Goal: Task Accomplishment & Management: Manage account settings

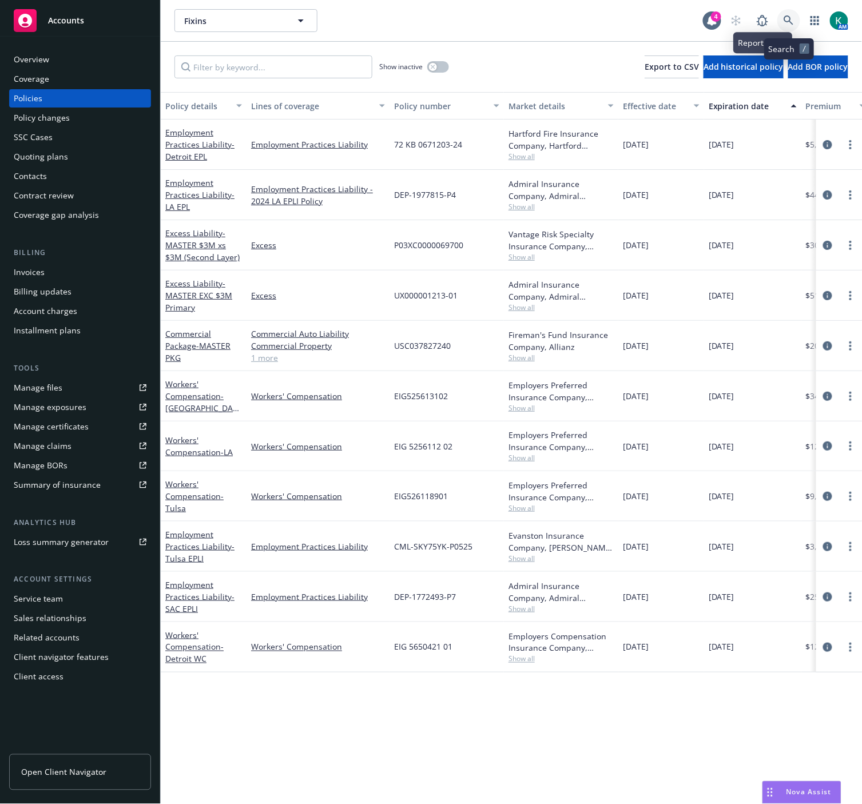
click at [789, 19] on icon at bounding box center [788, 20] width 10 height 10
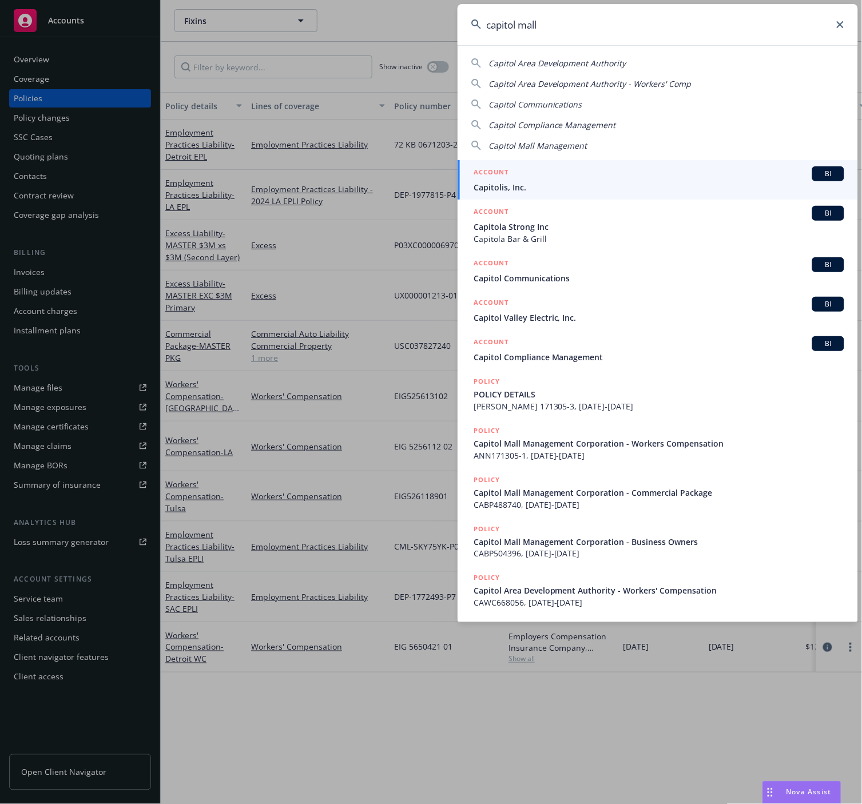
type input "capitol mall"
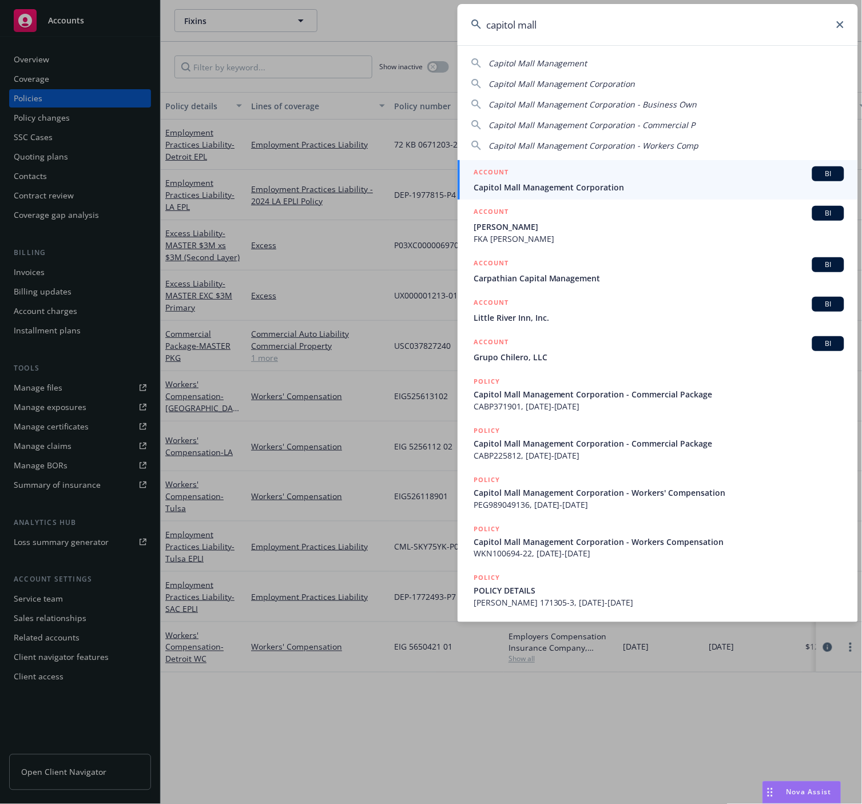
click at [629, 189] on span "Capitol Mall Management Corporation" at bounding box center [659, 187] width 371 height 12
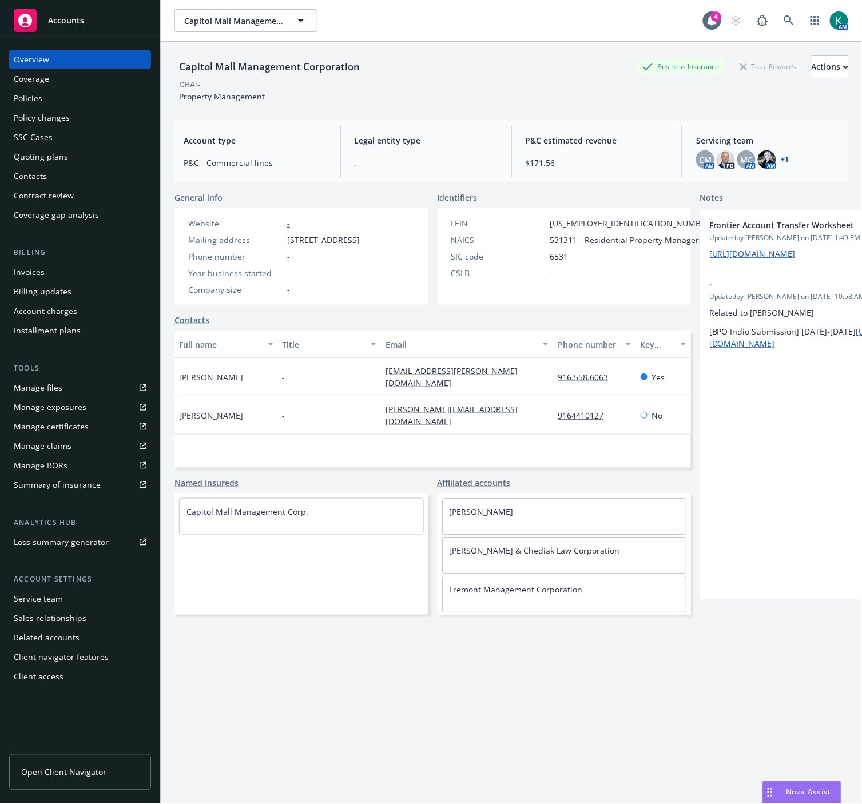
click at [607, 671] on div "Capitol Mall Management Corporation Business Insurance Total Rewards Actions DB…" at bounding box center [511, 437] width 674 height 790
click at [778, 158] on div "+ 1" at bounding box center [783, 159] width 10 height 7
click at [781, 158] on link "+ 1" at bounding box center [785, 159] width 8 height 7
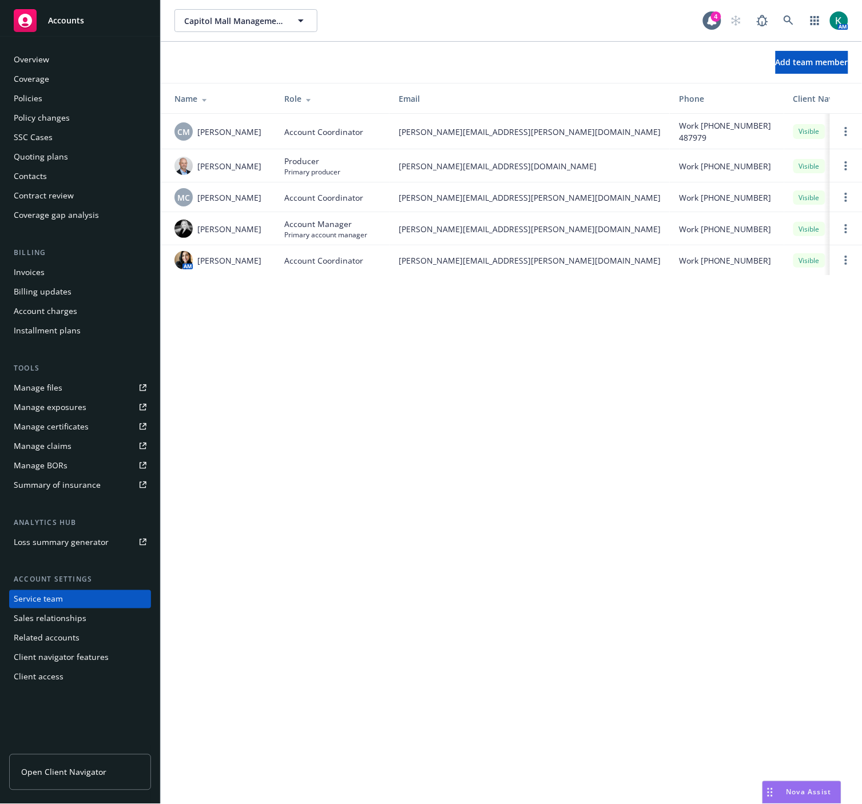
click at [409, 378] on div "Capitol Mall Management Corporation Capitol Mall Management Corporation 4 AM Ad…" at bounding box center [511, 402] width 701 height 804
drag, startPoint x: 272, startPoint y: 376, endPoint x: 288, endPoint y: 83, distance: 293.3
click at [271, 367] on div "Capitol Mall Management Corporation Capitol Mall Management Corporation 4 AM Ad…" at bounding box center [511, 402] width 701 height 804
